Goal: Browse casually

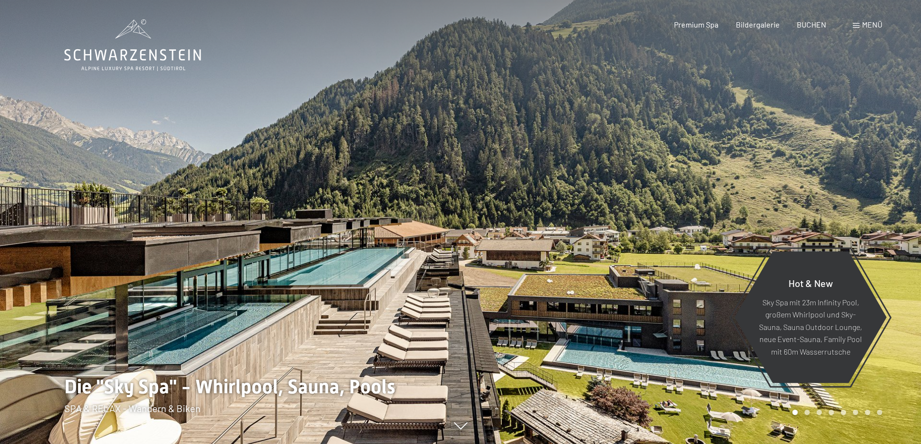
click at [869, 25] on span "Menü" at bounding box center [872, 24] width 20 height 9
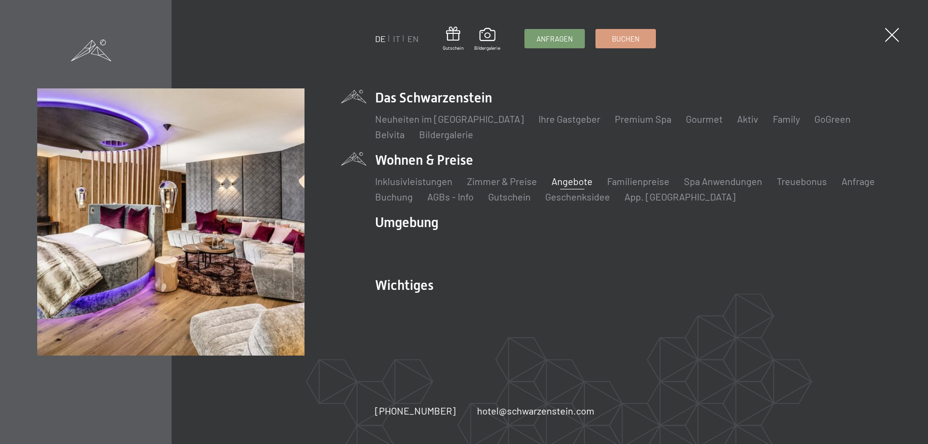
click at [584, 184] on link "Angebote" at bounding box center [572, 181] width 41 height 12
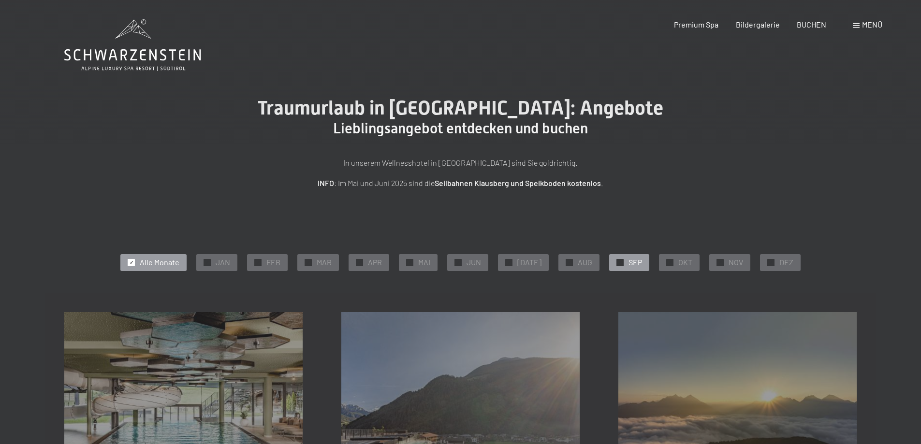
click at [618, 261] on span "✓" at bounding box center [620, 262] width 4 height 7
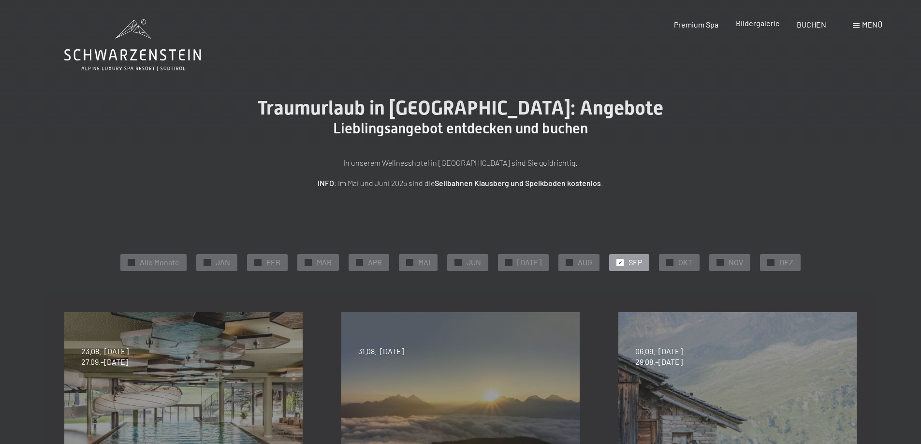
click at [761, 24] on span "Bildergalerie" at bounding box center [758, 22] width 44 height 9
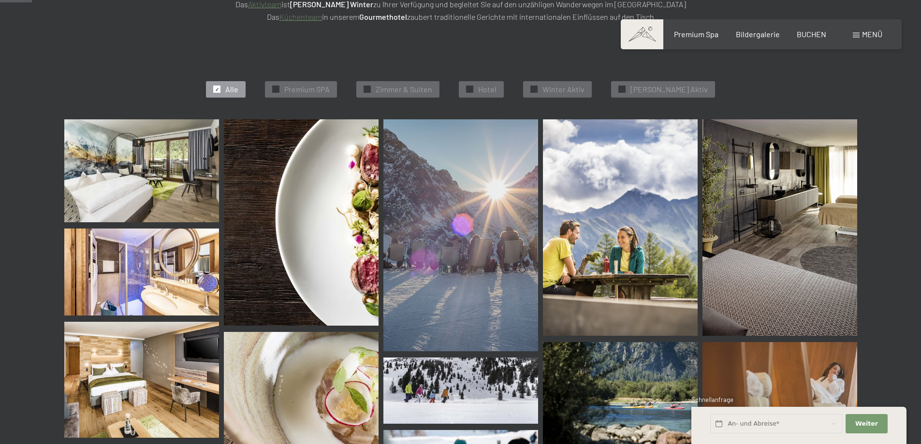
scroll to position [242, 0]
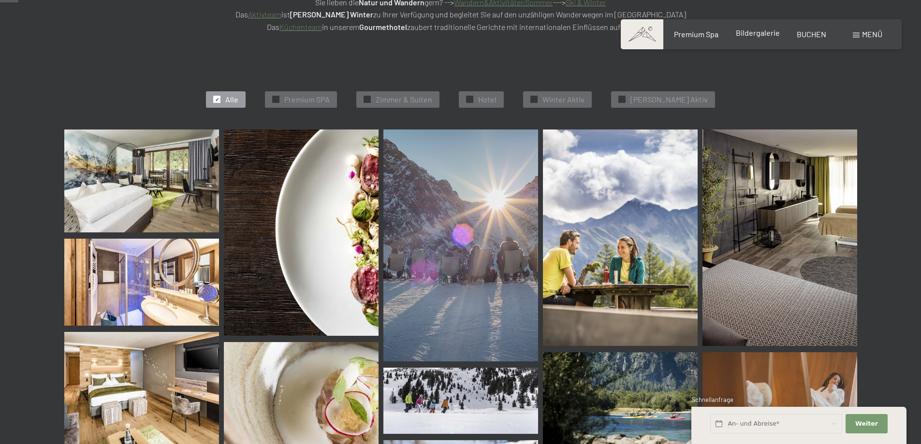
click at [771, 32] on span "Bildergalerie" at bounding box center [758, 32] width 44 height 9
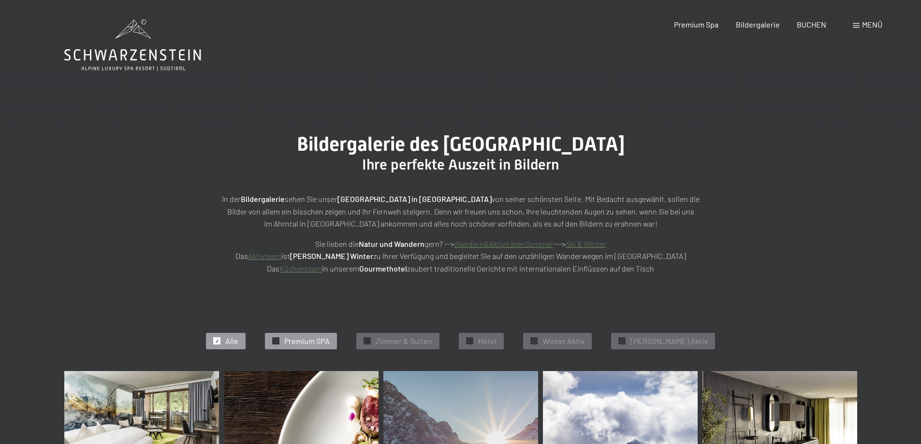
click at [306, 333] on div "✓ Premium SPA" at bounding box center [301, 341] width 72 height 16
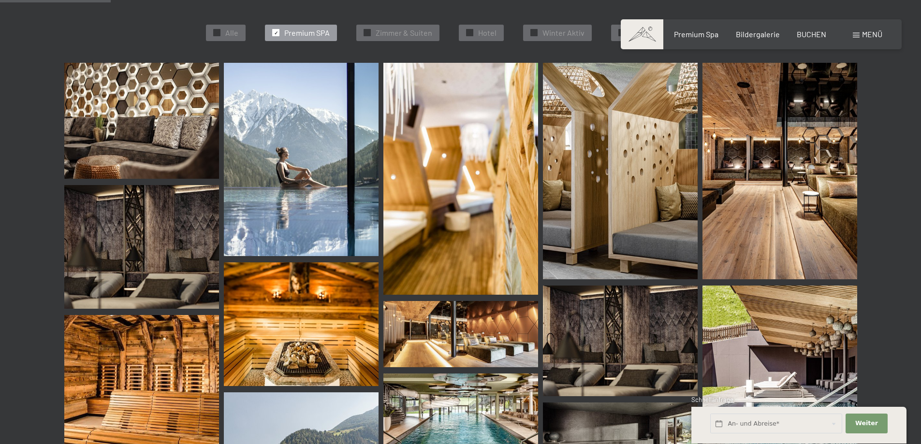
scroll to position [99, 0]
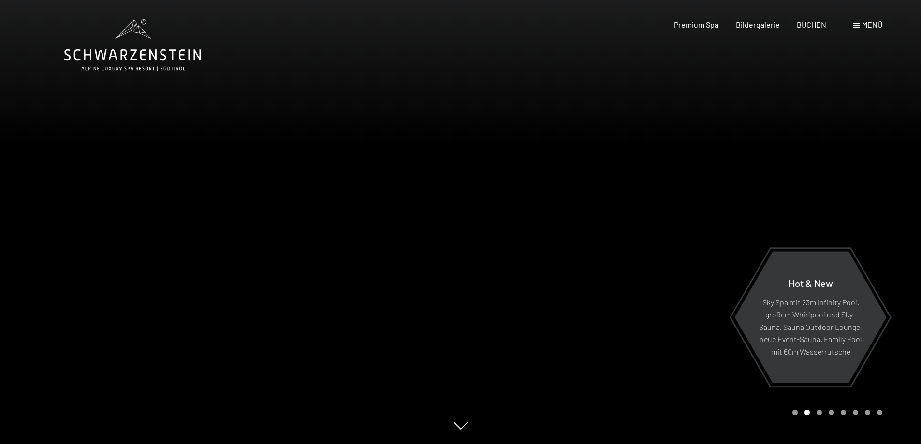
click at [79, 211] on div at bounding box center [230, 222] width 461 height 444
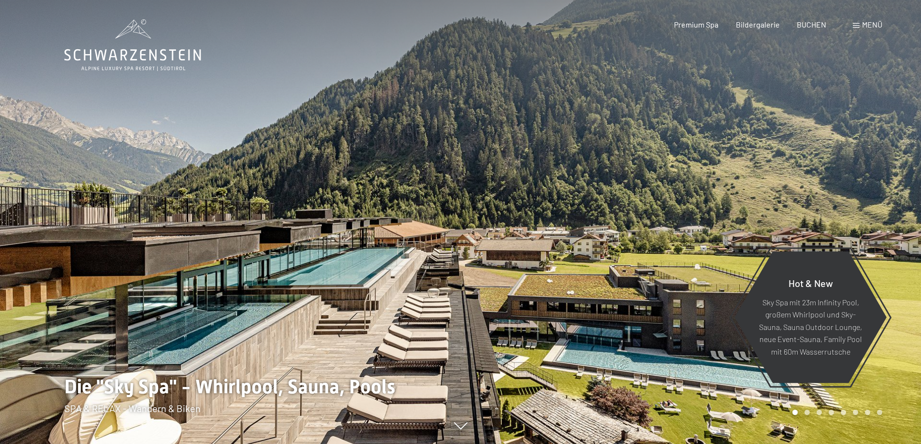
drag, startPoint x: 220, startPoint y: 324, endPoint x: 233, endPoint y: 315, distance: 16.0
click at [233, 315] on div at bounding box center [230, 222] width 461 height 444
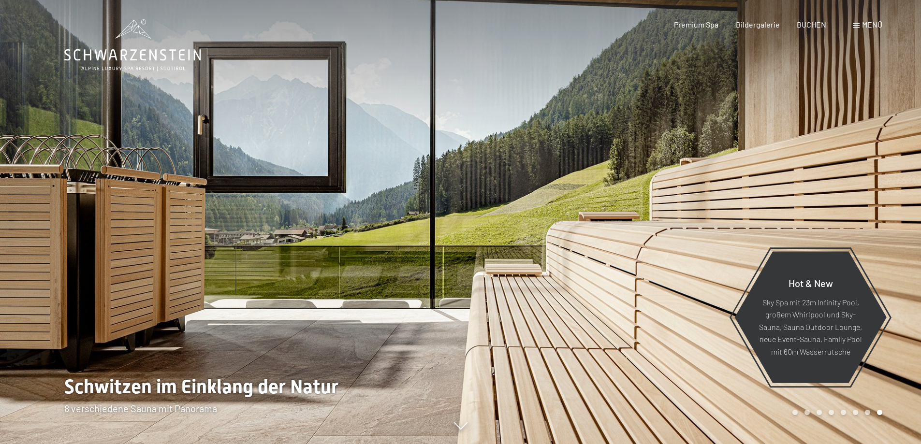
click at [713, 248] on div at bounding box center [691, 222] width 461 height 444
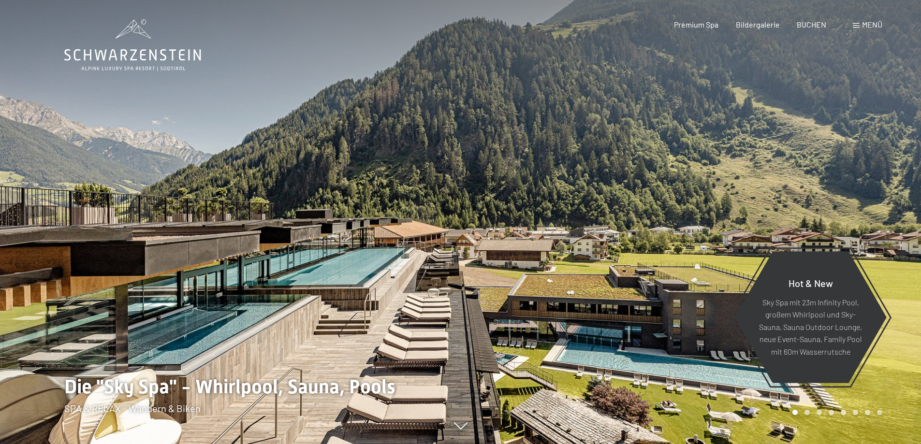
click at [867, 193] on div at bounding box center [691, 222] width 461 height 444
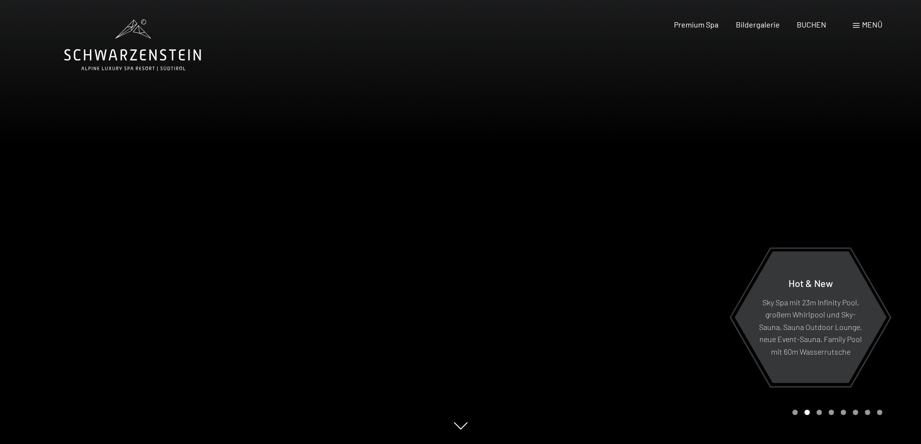
click at [69, 243] on div at bounding box center [230, 222] width 461 height 444
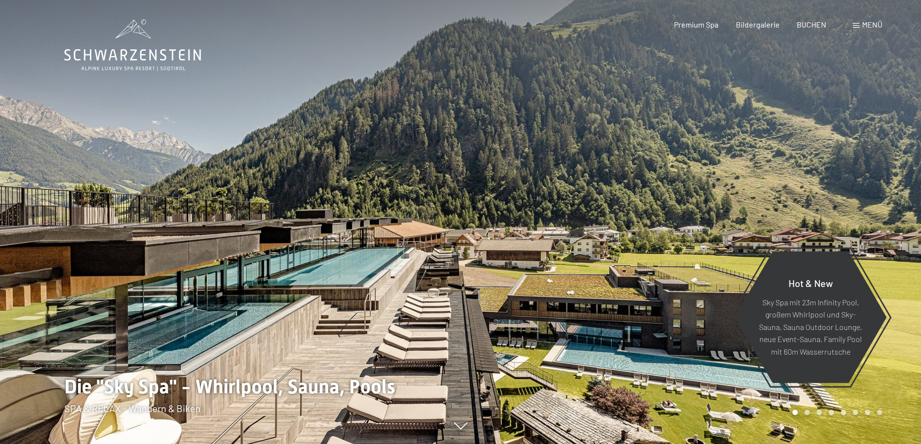
click at [879, 195] on div at bounding box center [691, 222] width 461 height 444
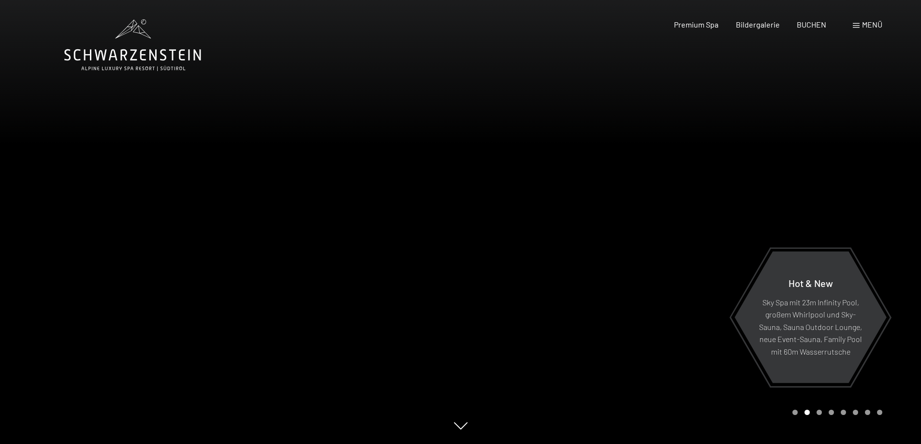
click at [885, 195] on div at bounding box center [691, 222] width 461 height 444
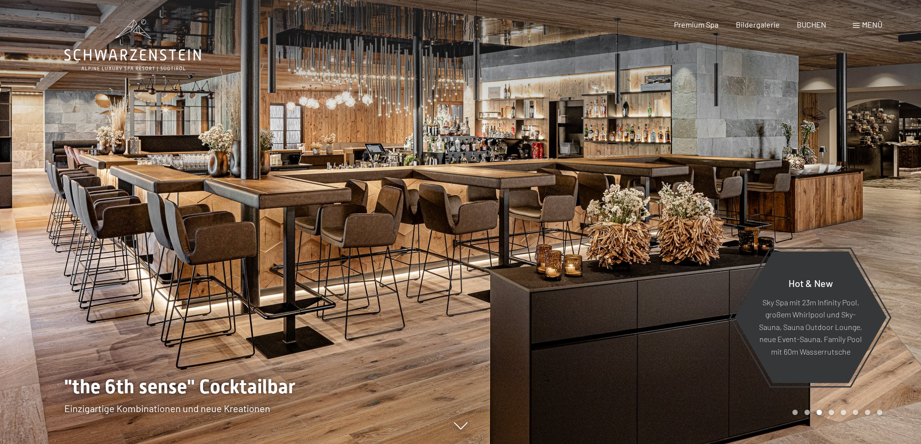
click at [882, 194] on div at bounding box center [691, 222] width 461 height 444
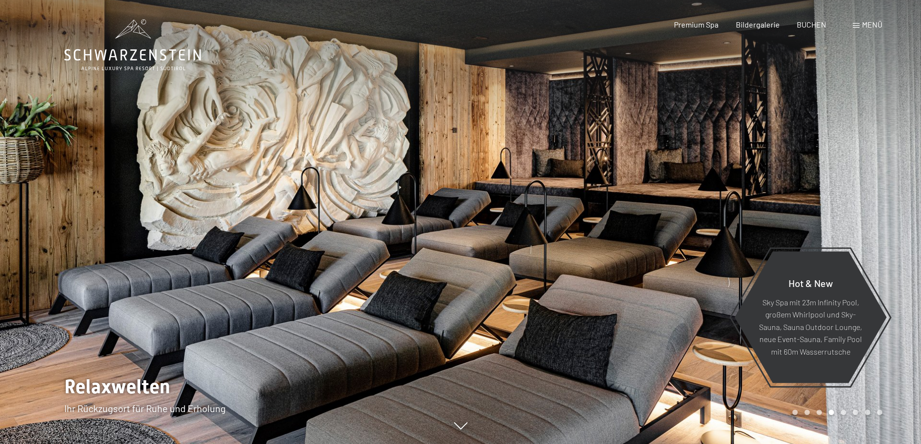
click at [884, 194] on div at bounding box center [691, 222] width 461 height 444
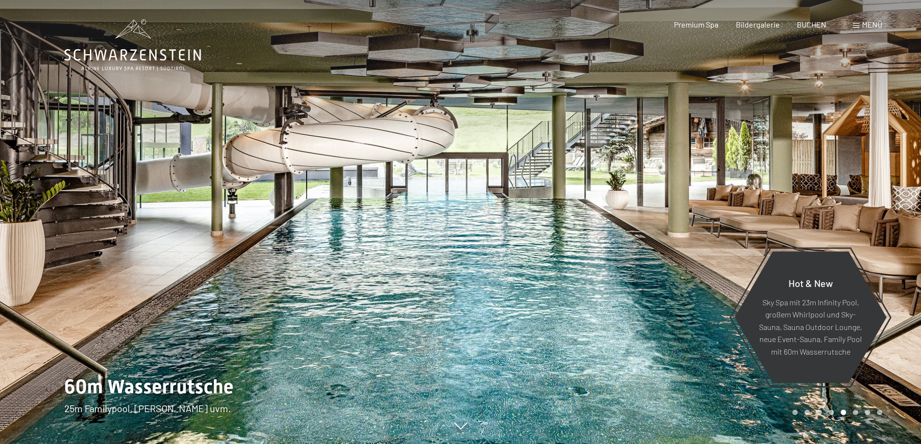
click at [893, 193] on div at bounding box center [691, 222] width 461 height 444
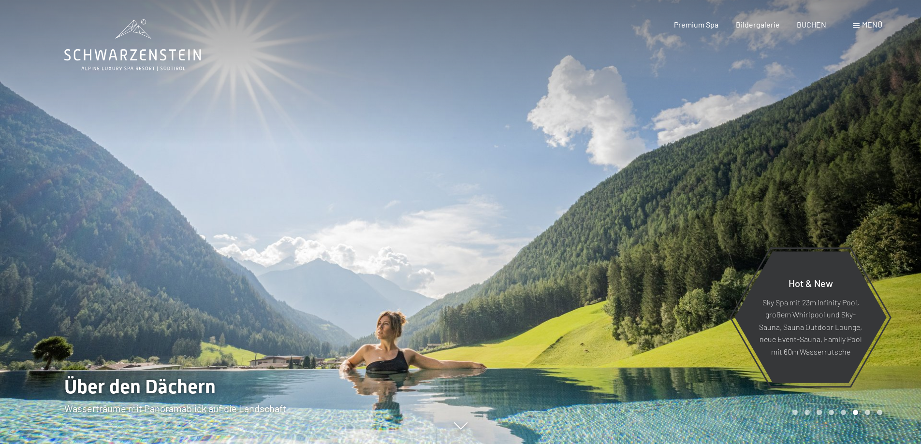
click at [871, 215] on div at bounding box center [691, 222] width 461 height 444
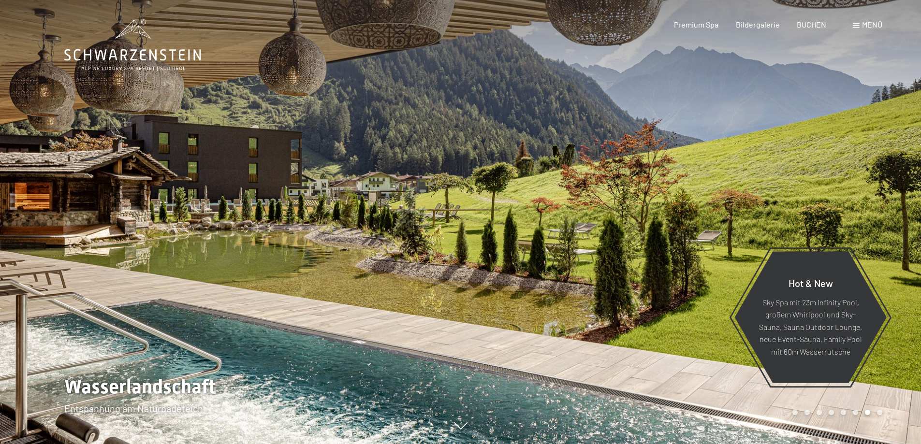
click at [899, 201] on div at bounding box center [691, 222] width 461 height 444
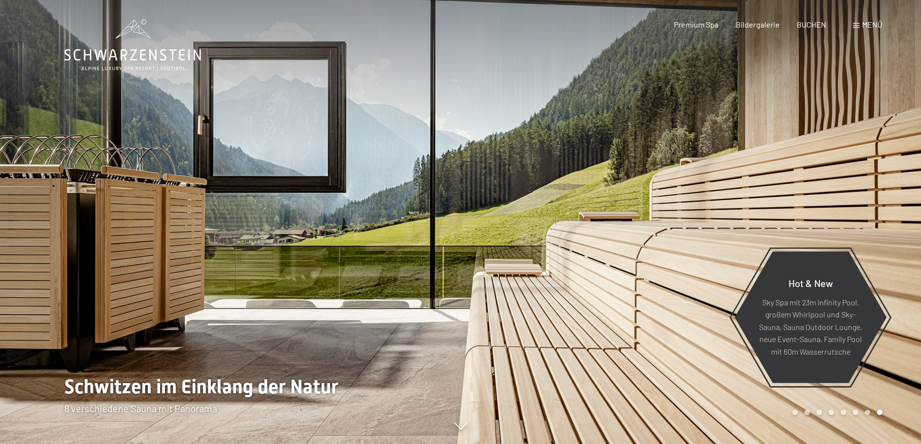
click at [794, 221] on div at bounding box center [691, 222] width 461 height 444
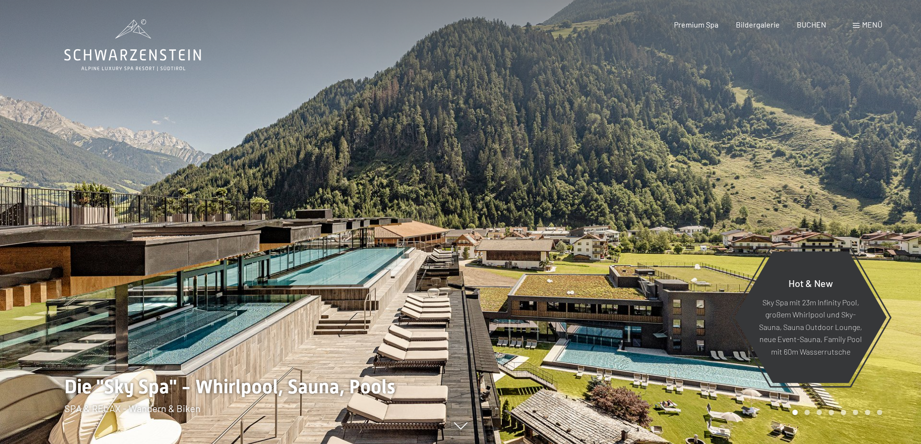
click at [789, 131] on div at bounding box center [691, 222] width 461 height 444
